Goal: Information Seeking & Learning: Learn about a topic

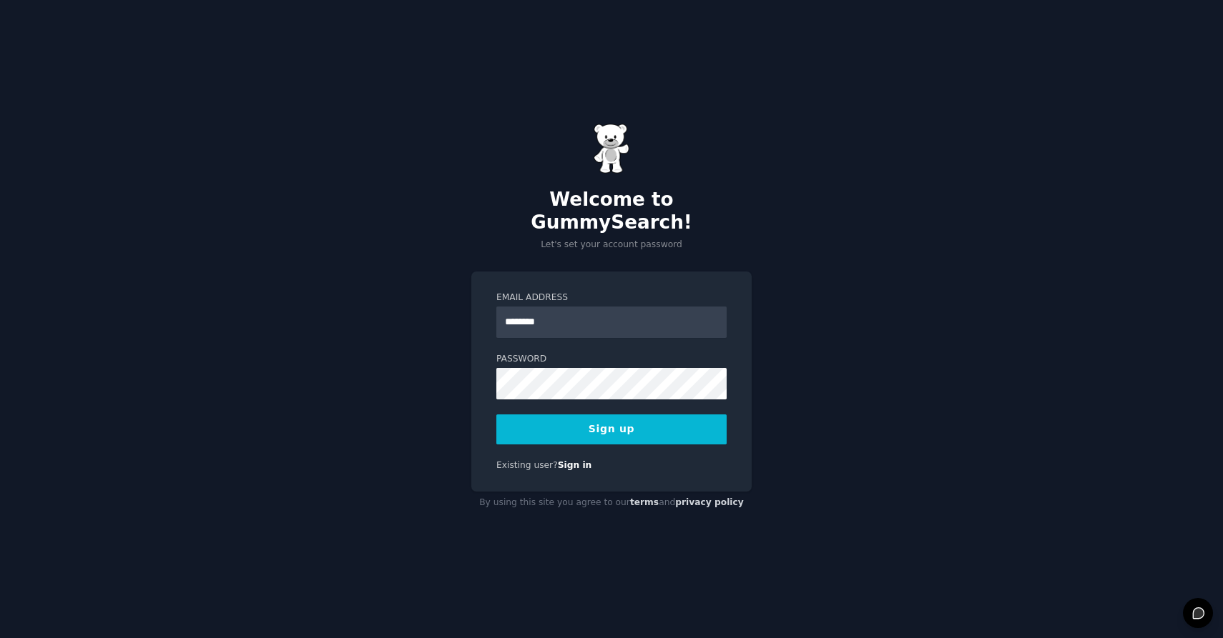
type input "**********"
click at [460, 425] on div "**********" at bounding box center [611, 319] width 1223 height 638
click at [614, 417] on button "Sign up" at bounding box center [611, 430] width 230 height 30
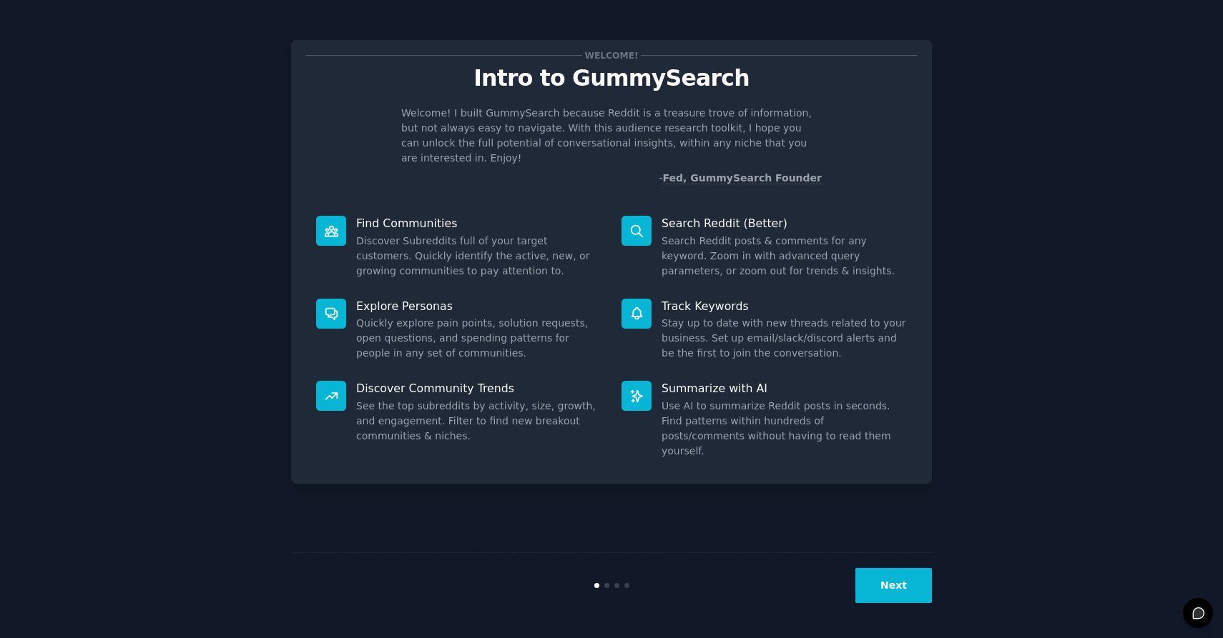
click at [905, 571] on button "Next" at bounding box center [893, 585] width 76 height 35
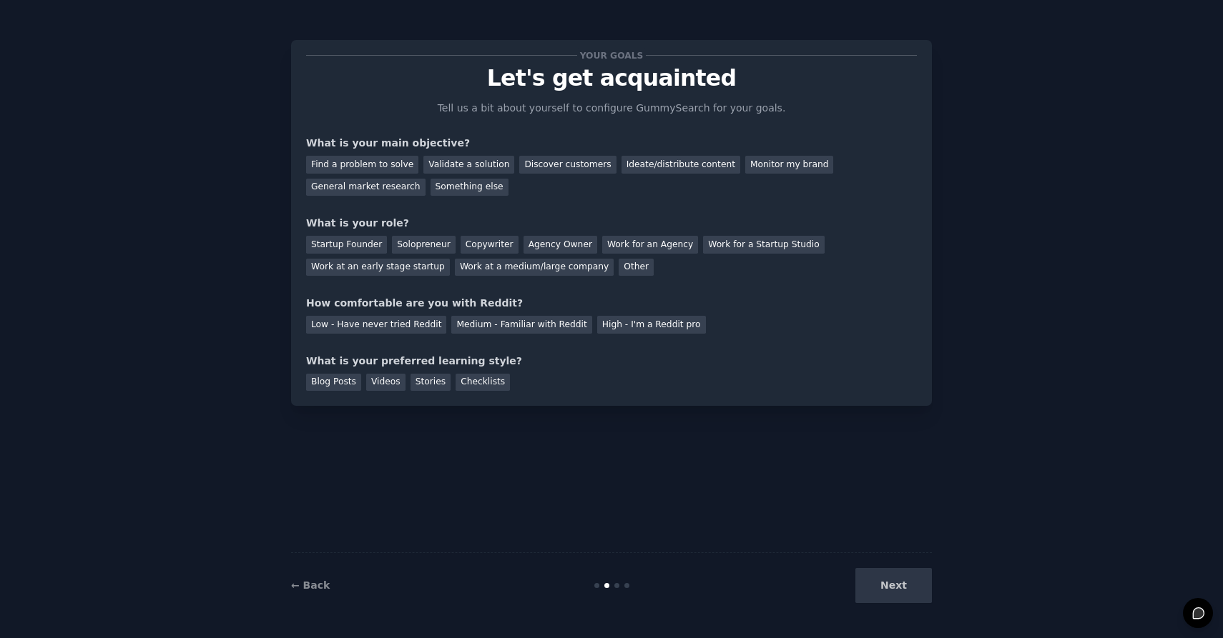
click at [907, 585] on div "Next" at bounding box center [825, 585] width 214 height 35
click at [541, 325] on div "Medium - Familiar with Reddit" at bounding box center [521, 325] width 140 height 18
click at [621, 245] on div "Work for an Agency" at bounding box center [650, 245] width 96 height 18
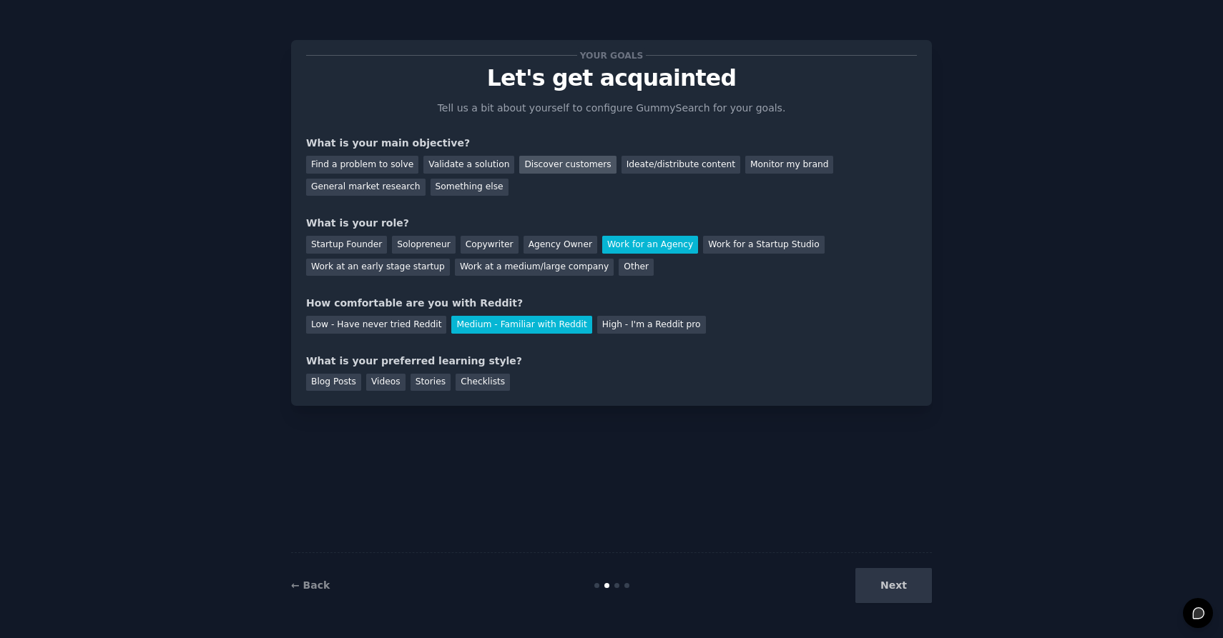
click at [561, 164] on div "Discover customers" at bounding box center [567, 165] width 97 height 18
click at [356, 186] on div "General market research" at bounding box center [365, 188] width 119 height 18
click at [888, 586] on div "Next" at bounding box center [825, 585] width 214 height 35
click at [322, 383] on div "Blog Posts" at bounding box center [333, 383] width 55 height 18
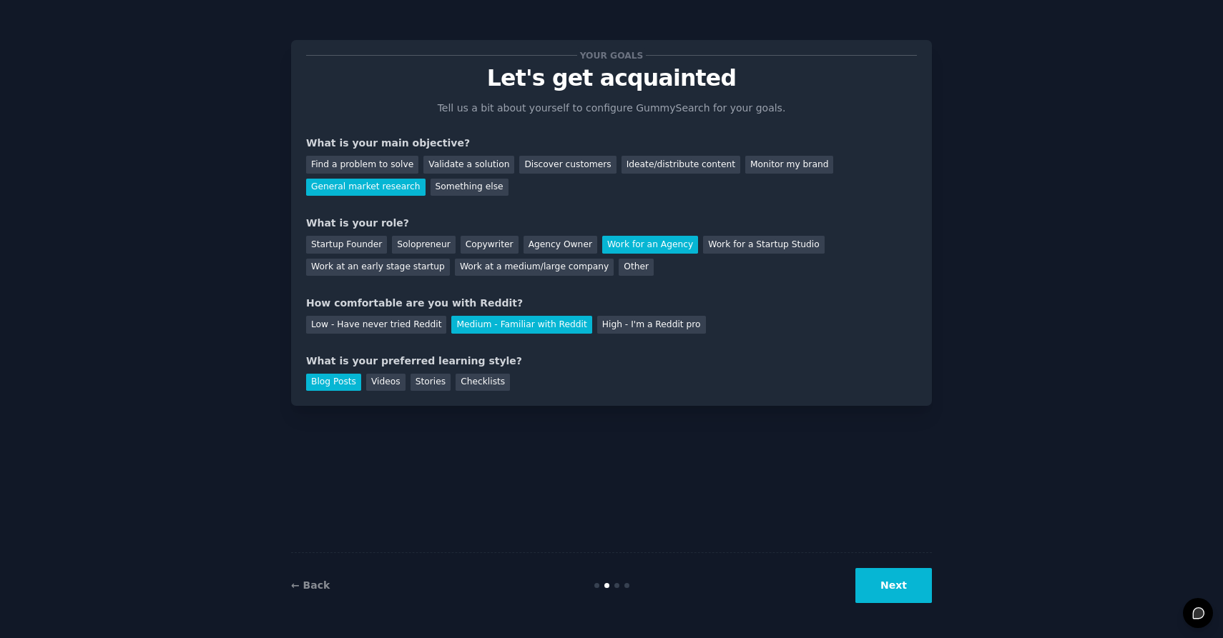
click at [908, 586] on button "Next" at bounding box center [893, 585] width 76 height 35
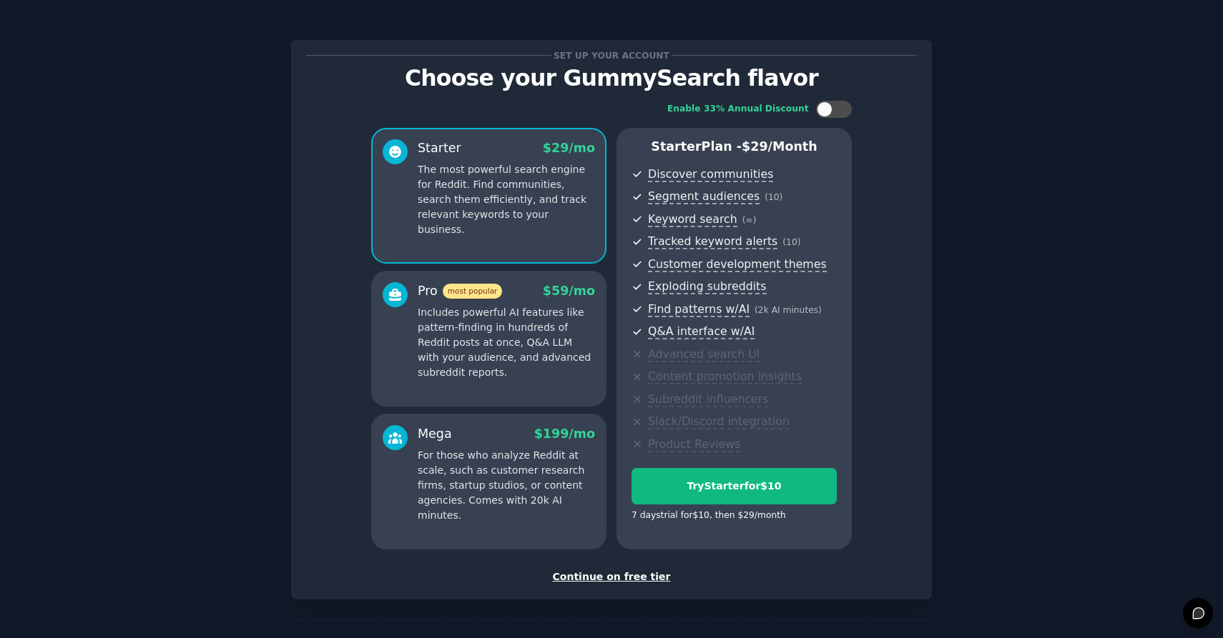
click at [613, 576] on div "Continue on free tier" at bounding box center [611, 577] width 611 height 15
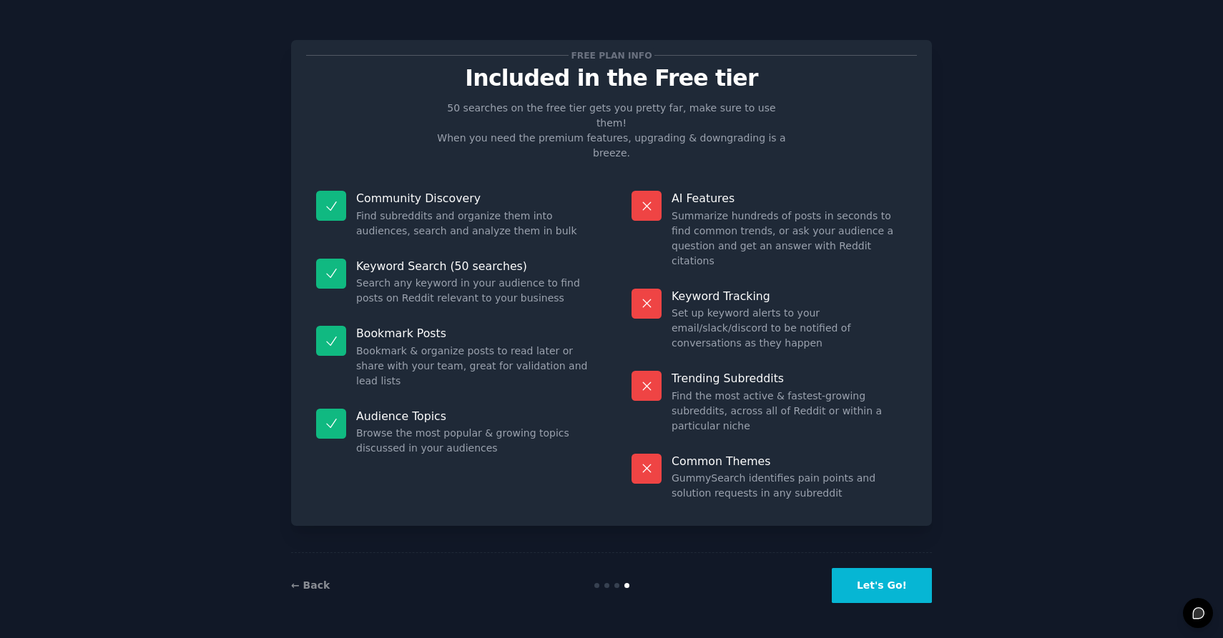
click at [874, 582] on button "Let's Go!" at bounding box center [881, 585] width 100 height 35
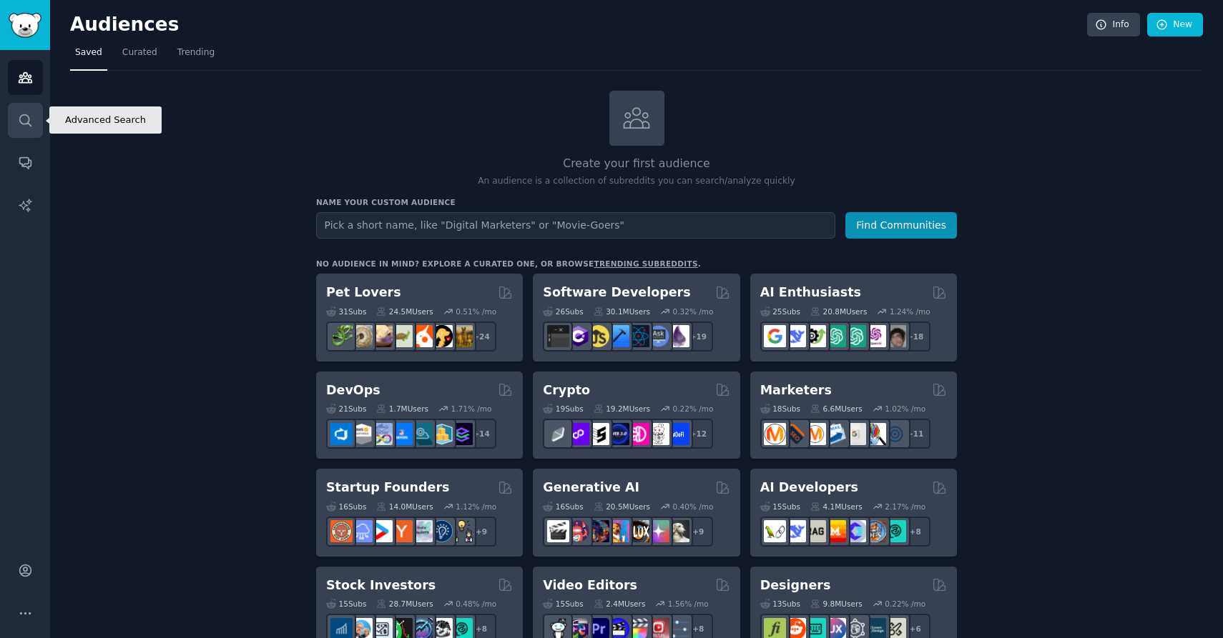
click at [25, 104] on link "Search" at bounding box center [25, 120] width 35 height 35
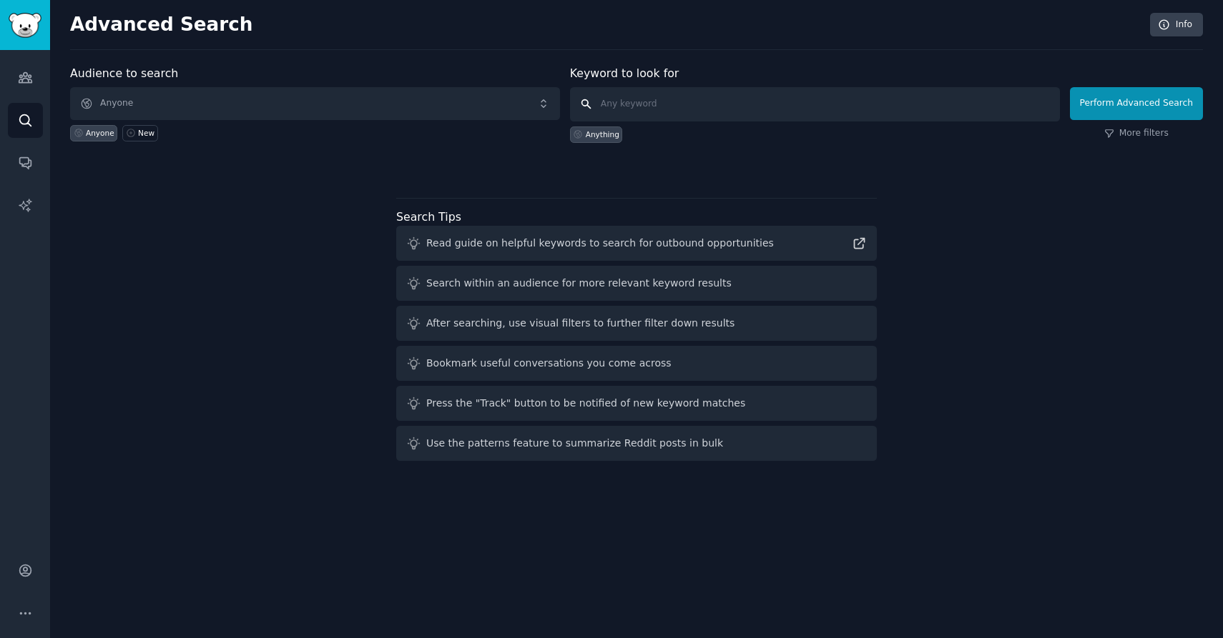
click at [623, 112] on input "text" at bounding box center [815, 104] width 490 height 34
type input "car leasing"
click button "Perform Advanced Search" at bounding box center [1136, 103] width 133 height 33
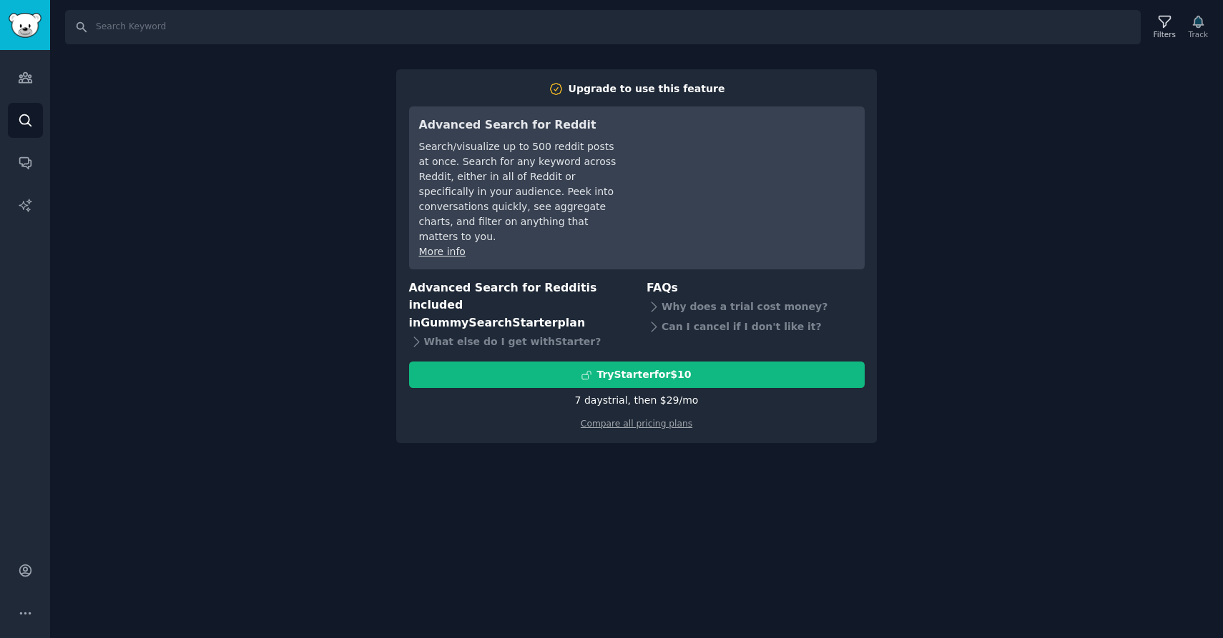
click at [276, 176] on div "Search Filters Track Upgrade to use this feature Advanced Search for Reddit Sea…" at bounding box center [636, 319] width 1173 height 638
click at [692, 297] on div "Why does a trial cost money?" at bounding box center [755, 307] width 218 height 20
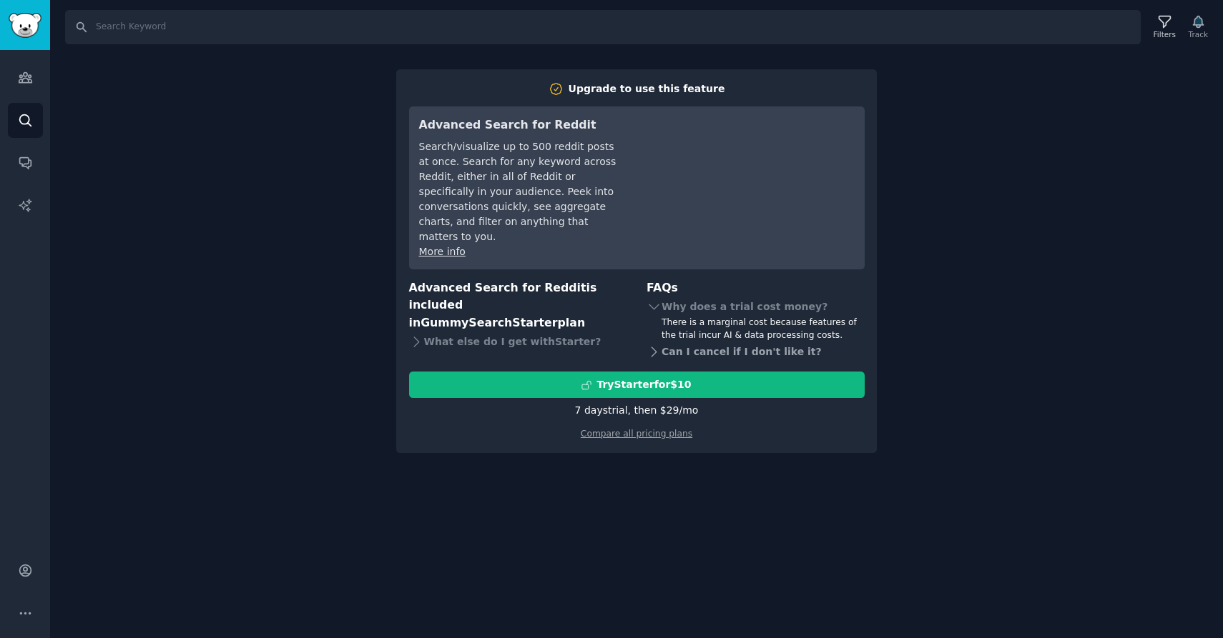
click at [749, 342] on div "Can I cancel if I don't like it?" at bounding box center [755, 352] width 218 height 20
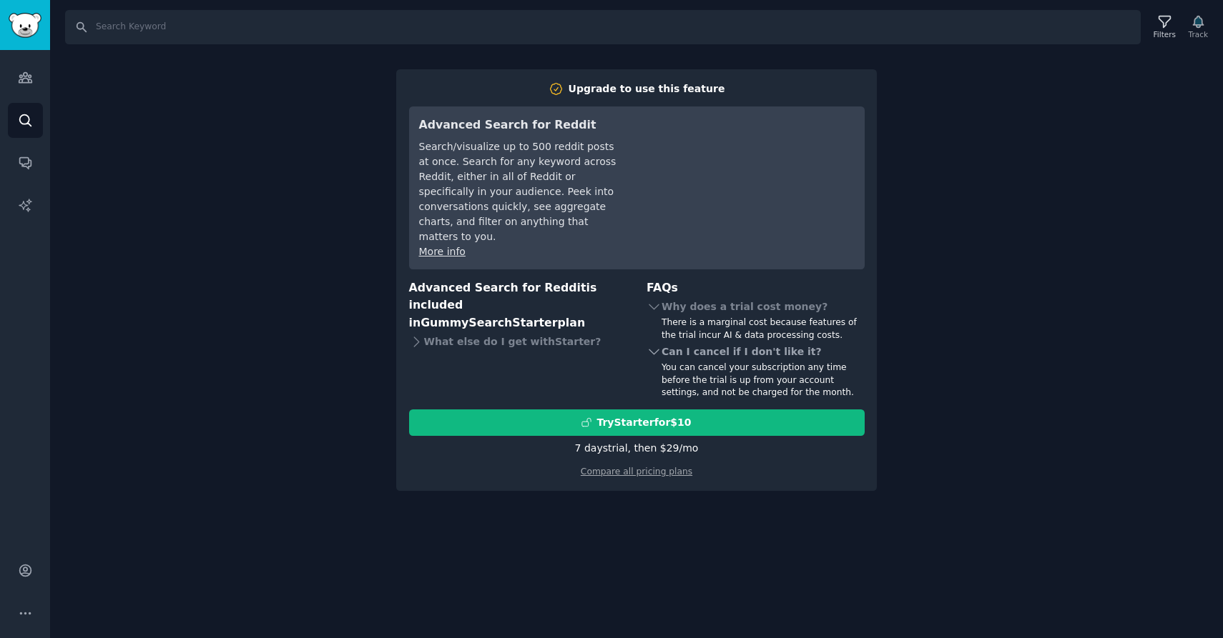
click at [774, 342] on div "Can I cancel if I don't like it?" at bounding box center [755, 352] width 218 height 20
